Goal: Information Seeking & Learning: Stay updated

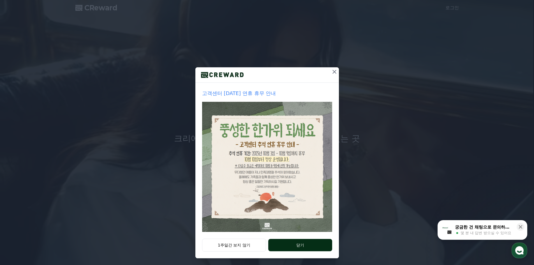
click at [294, 240] on button "닫기" at bounding box center [300, 245] width 64 height 12
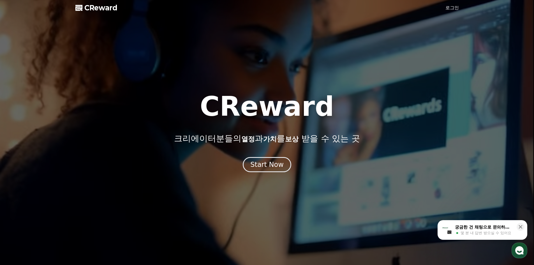
click at [452, 8] on link "로그인" at bounding box center [452, 7] width 13 height 7
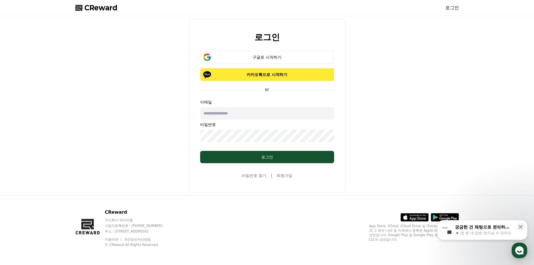
click at [262, 78] on button "카카오톡으로 시작하기" at bounding box center [267, 74] width 134 height 13
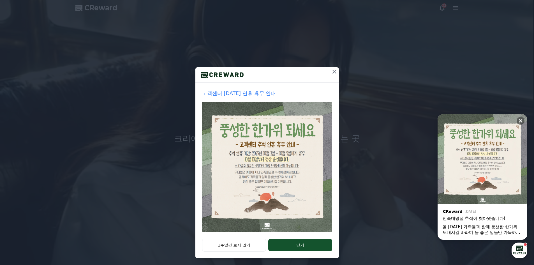
drag, startPoint x: 295, startPoint y: 245, endPoint x: 374, endPoint y: 132, distance: 138.8
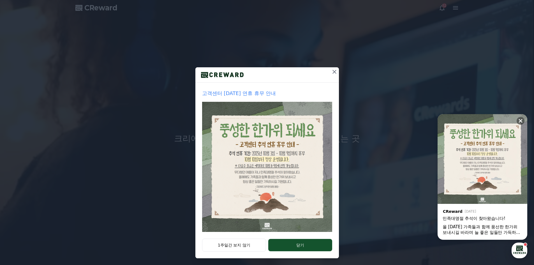
click at [295, 245] on button "닫기" at bounding box center [300, 245] width 64 height 12
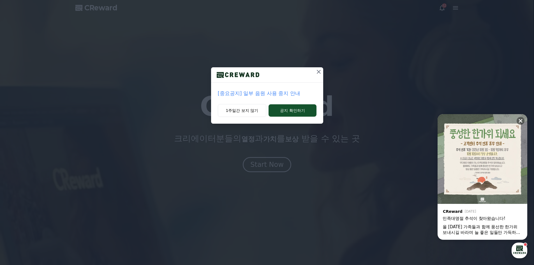
click at [322, 67] on div "[중요공지] 일부 음원 사용 중지 안내 1주일간 보지 않기 공지 확인하기" at bounding box center [267, 66] width 534 height 133
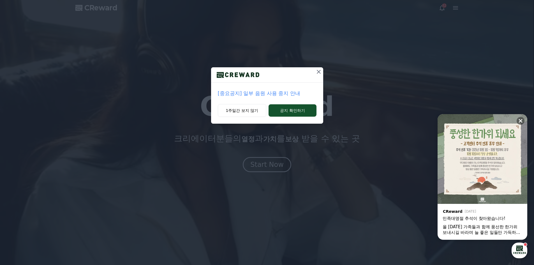
click at [321, 68] on button at bounding box center [318, 71] width 9 height 9
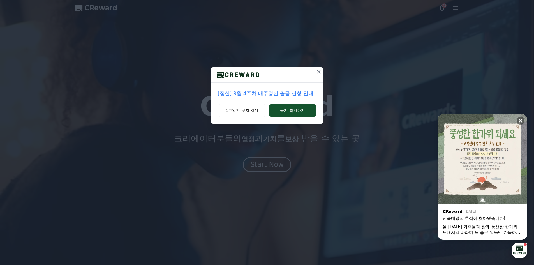
click at [321, 71] on icon at bounding box center [319, 71] width 7 height 7
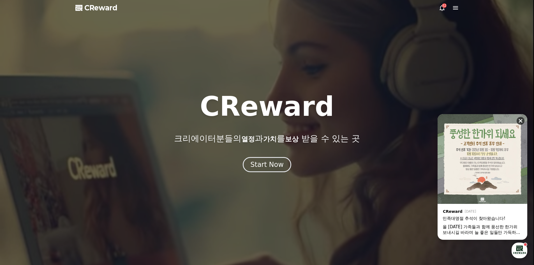
click at [519, 120] on icon at bounding box center [521, 121] width 6 height 6
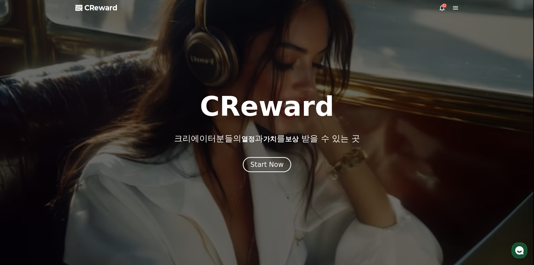
click at [443, 7] on div "32" at bounding box center [444, 5] width 4 height 4
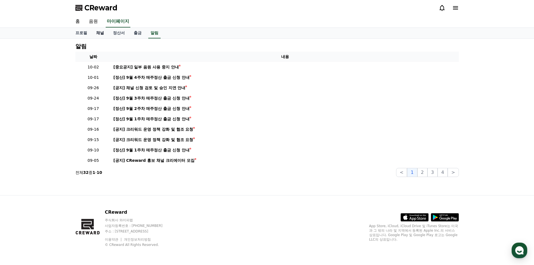
click at [99, 33] on link "채널" at bounding box center [100, 33] width 17 height 11
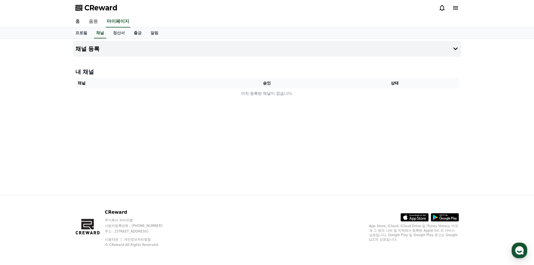
click at [97, 22] on link "음원" at bounding box center [93, 22] width 18 height 12
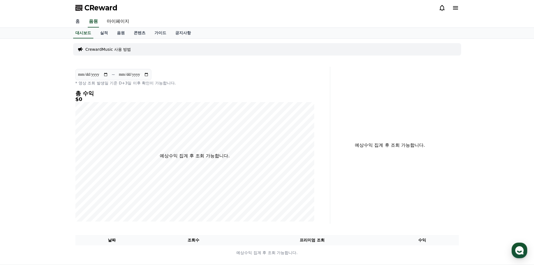
click at [83, 23] on link "홈" at bounding box center [77, 22] width 13 height 12
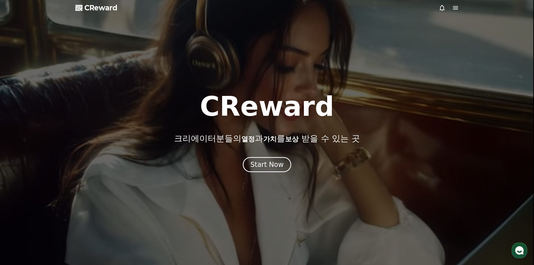
click at [101, 5] on span "CReward" at bounding box center [100, 7] width 33 height 9
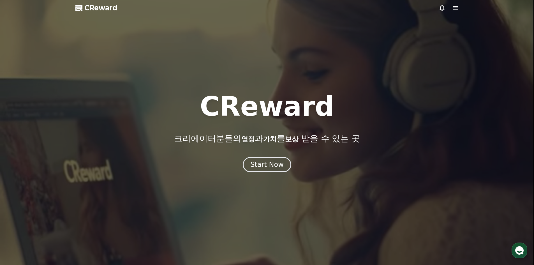
click at [452, 6] on div at bounding box center [449, 7] width 20 height 7
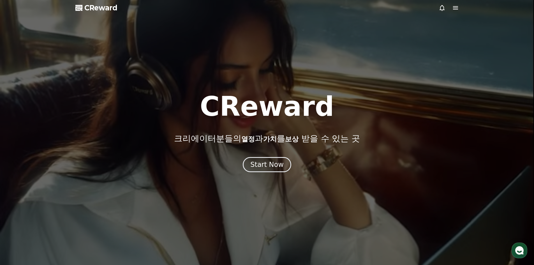
click at [455, 8] on icon at bounding box center [455, 7] width 5 height 3
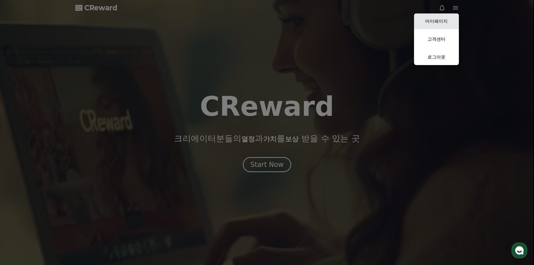
click at [445, 22] on link "마이페이지" at bounding box center [436, 21] width 45 height 16
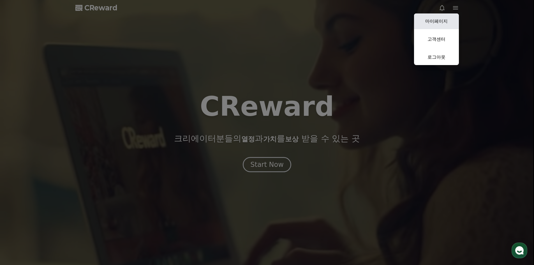
select select "**********"
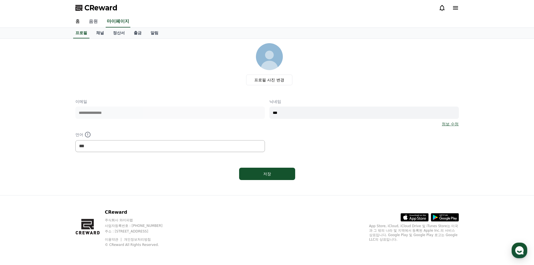
click at [94, 20] on link "음원" at bounding box center [93, 22] width 18 height 12
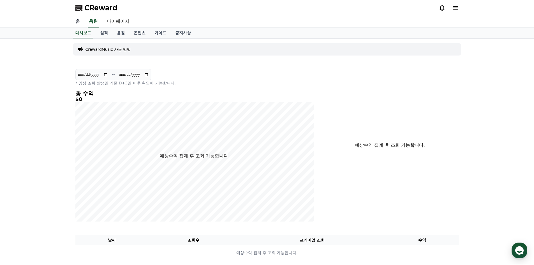
click at [76, 18] on link "홈" at bounding box center [77, 22] width 13 height 12
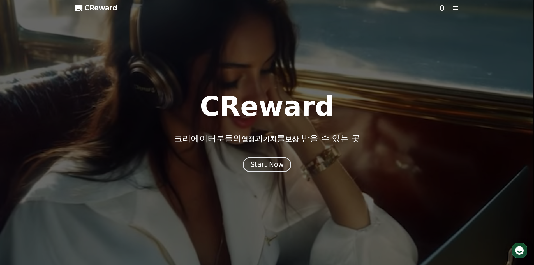
click at [443, 9] on icon at bounding box center [442, 7] width 7 height 7
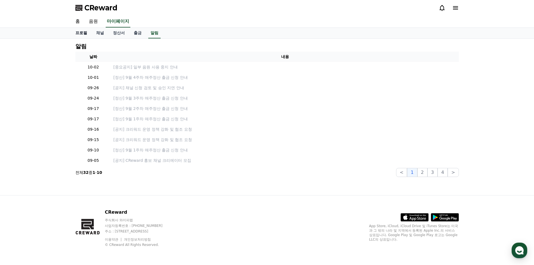
click at [81, 33] on link "프로필" at bounding box center [81, 33] width 21 height 11
select select "**********"
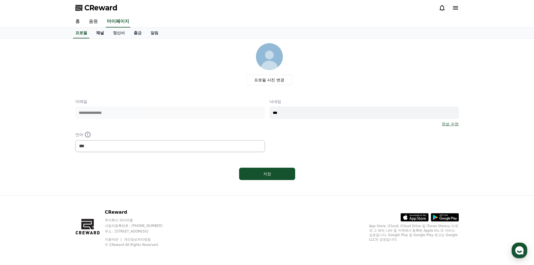
click at [99, 36] on link "채널" at bounding box center [100, 33] width 17 height 11
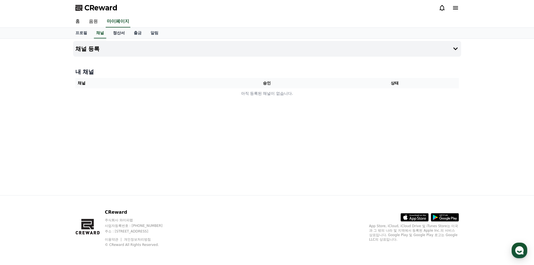
click at [116, 34] on link "정산서" at bounding box center [119, 33] width 21 height 11
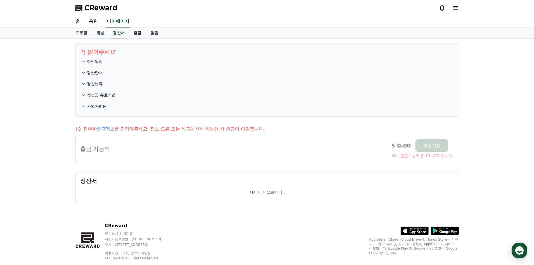
click at [134, 34] on link "출금" at bounding box center [137, 33] width 17 height 11
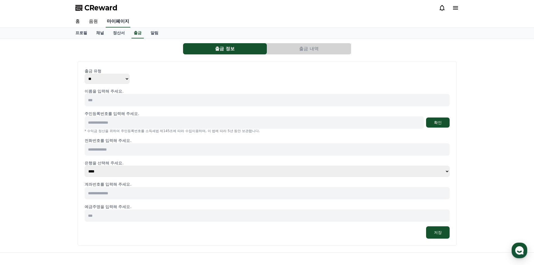
drag, startPoint x: 160, startPoint y: 35, endPoint x: 110, endPoint y: 26, distance: 50.6
click at [160, 35] on link "알림" at bounding box center [154, 33] width 17 height 11
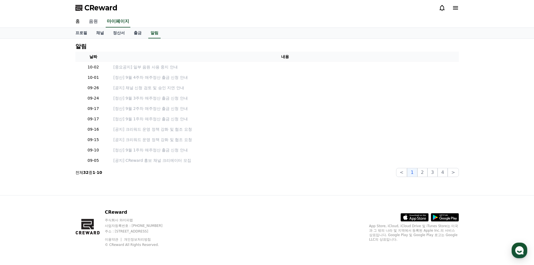
click at [90, 19] on link "음원" at bounding box center [93, 22] width 18 height 12
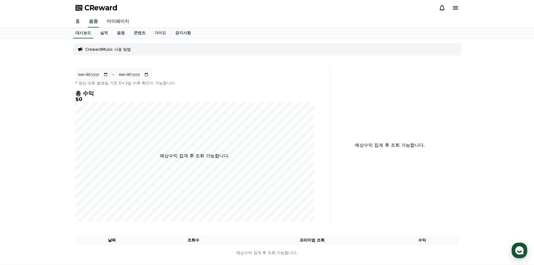
click at [79, 21] on link "홈" at bounding box center [77, 22] width 13 height 12
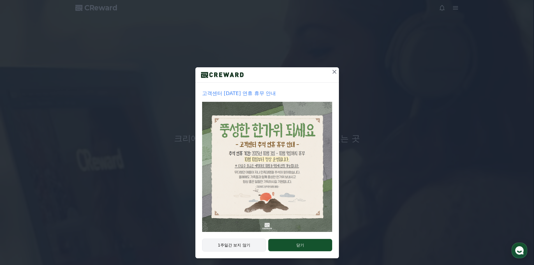
click at [249, 247] on button "1주일간 보지 않기" at bounding box center [234, 245] width 64 height 13
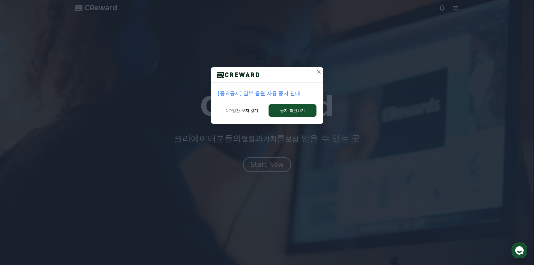
click at [319, 70] on icon at bounding box center [319, 71] width 7 height 7
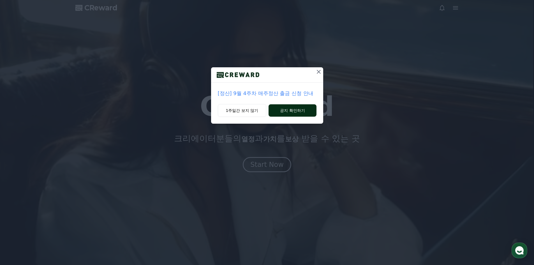
click at [303, 109] on button "공지 확인하기" at bounding box center [293, 110] width 48 height 12
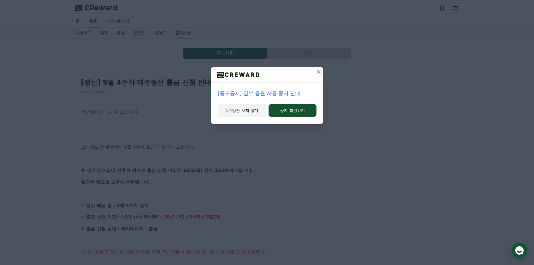
click at [250, 110] on button "1주일간 보지 않기" at bounding box center [242, 110] width 49 height 13
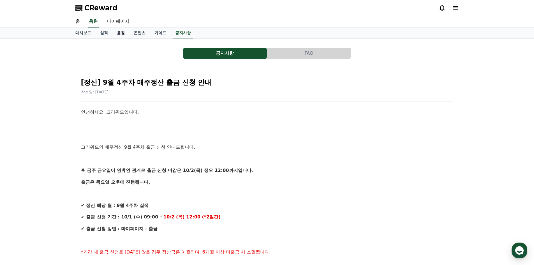
click at [121, 35] on link "음원" at bounding box center [120, 33] width 17 height 11
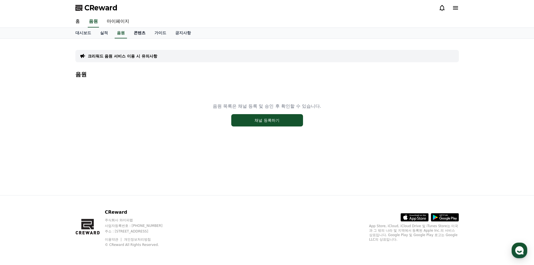
click at [134, 32] on link "콘텐츠" at bounding box center [139, 33] width 21 height 11
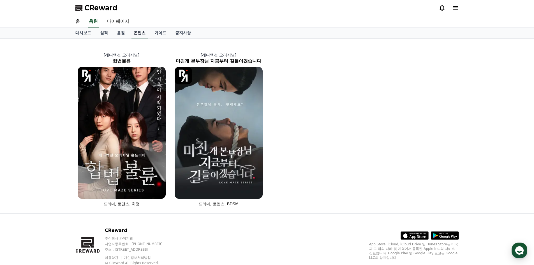
click at [138, 33] on link "콘텐츠" at bounding box center [140, 33] width 16 height 11
click at [159, 33] on link "가이드" at bounding box center [160, 33] width 21 height 11
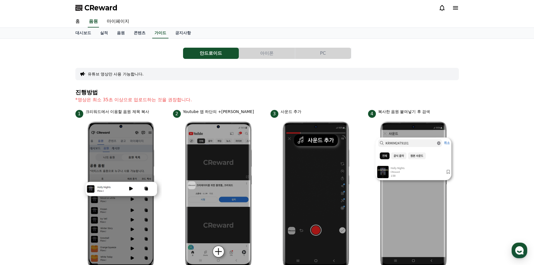
click at [199, 33] on div "대시보드 실적 음원 콘텐츠 가이드 공지사항" at bounding box center [267, 33] width 393 height 11
click at [185, 32] on link "공지사항" at bounding box center [183, 33] width 25 height 11
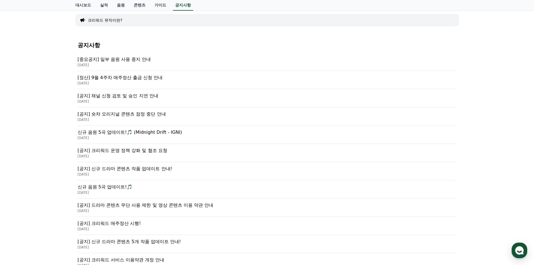
scroll to position [56, 0]
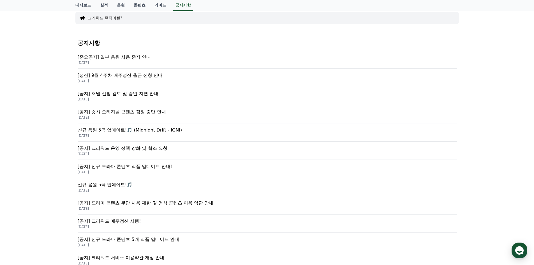
click at [159, 113] on p "[공지] 숏챠 오리지널 콘텐츠 잠정 중단 안내" at bounding box center [267, 112] width 379 height 7
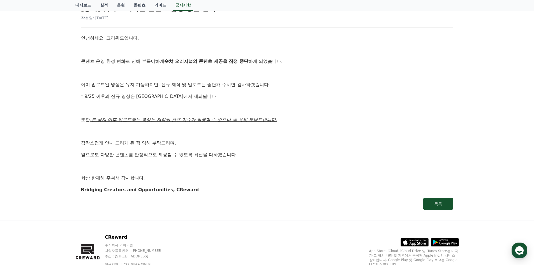
scroll to position [84, 0]
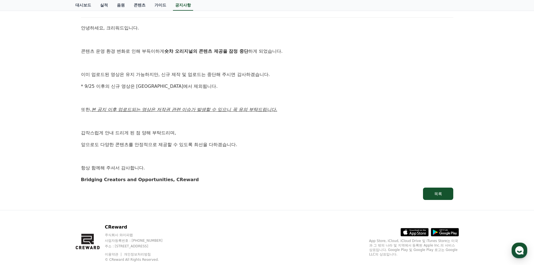
scroll to position [56, 0]
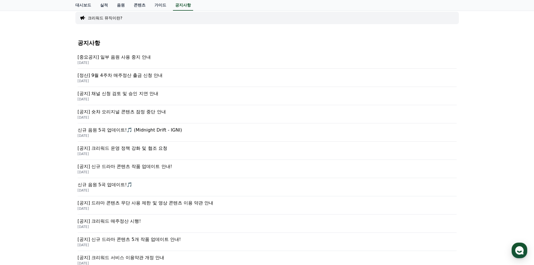
click at [152, 98] on p "2025-09-26" at bounding box center [267, 99] width 379 height 4
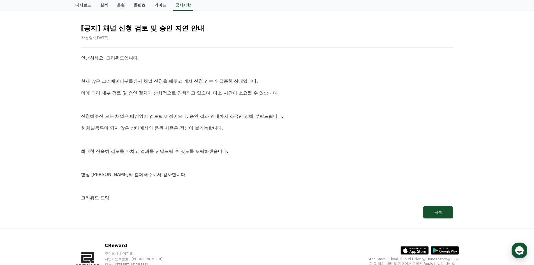
scroll to position [88, 0]
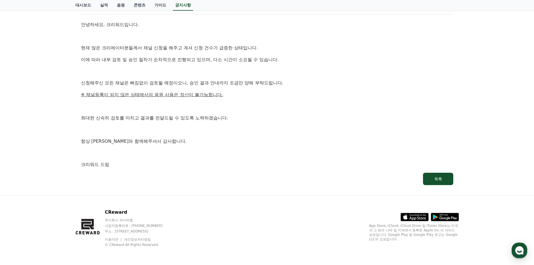
scroll to position [56, 0]
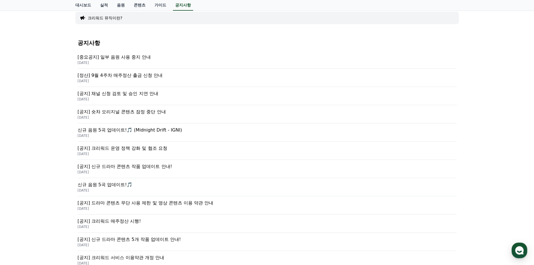
click at [165, 166] on p "[공지] 신규 드라마 콘텐츠 작품 업데이트 안내!" at bounding box center [267, 166] width 379 height 7
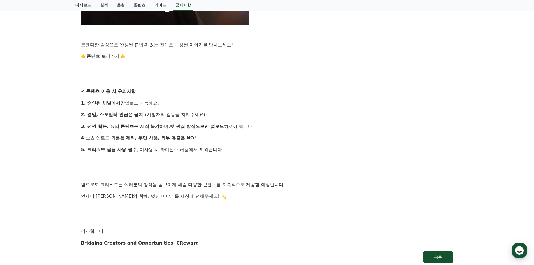
scroll to position [551, 0]
